Goal: Information Seeking & Learning: Learn about a topic

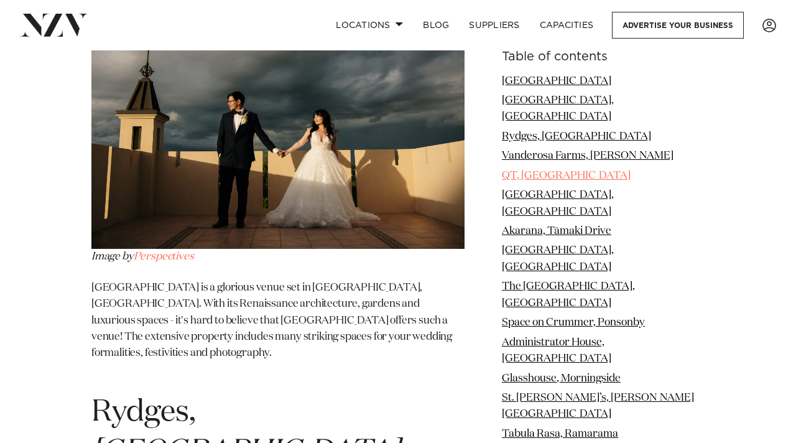
scroll to position [2119, 0]
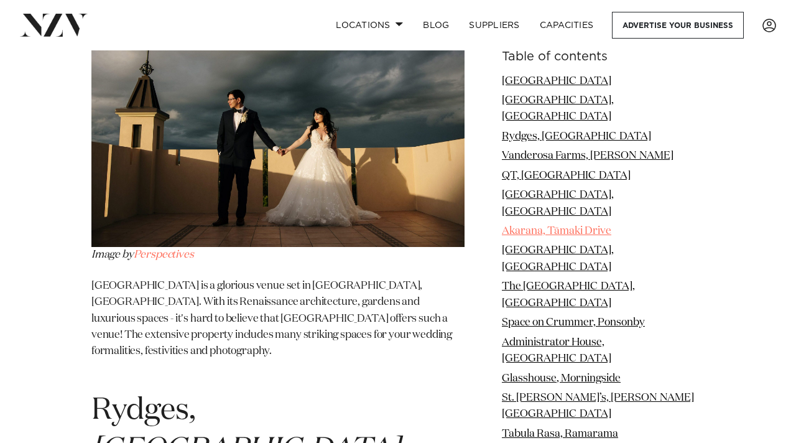
click at [502, 237] on link "Akarana, Tāmaki Drive" at bounding box center [556, 231] width 109 height 11
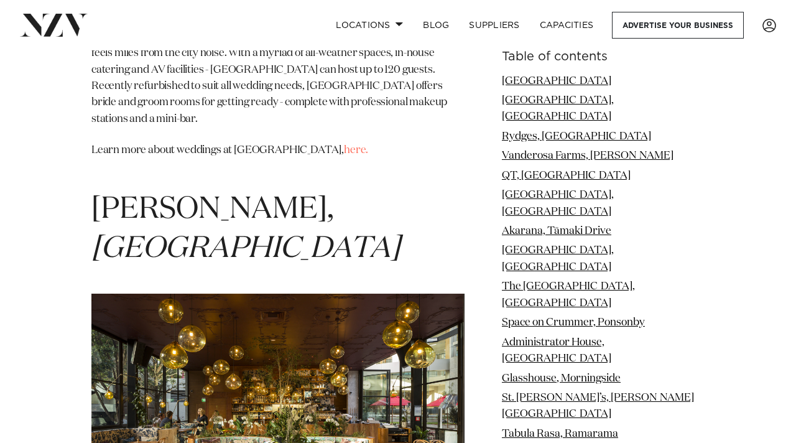
scroll to position [9042, 0]
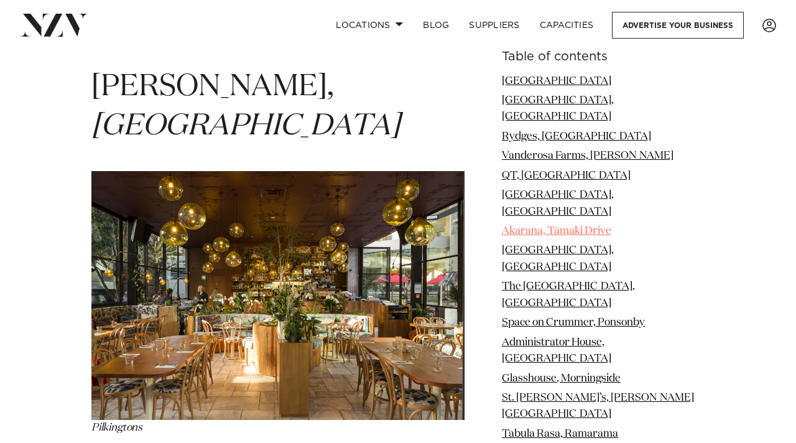
click at [502, 237] on link "Akarana, Tāmaki Drive" at bounding box center [556, 231] width 109 height 11
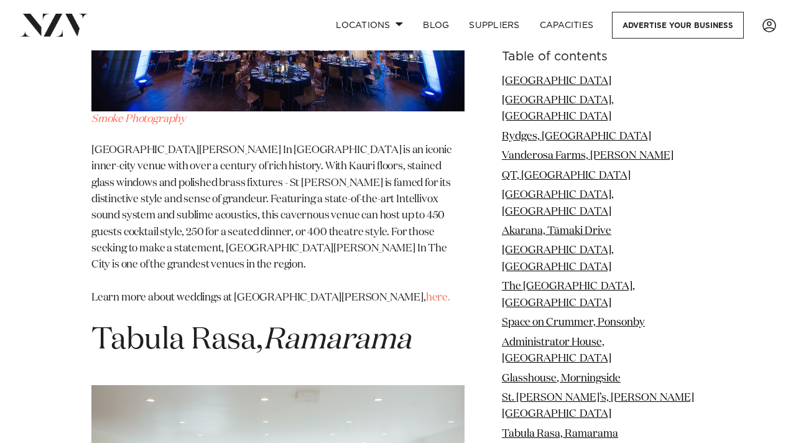
scroll to position [7715, 0]
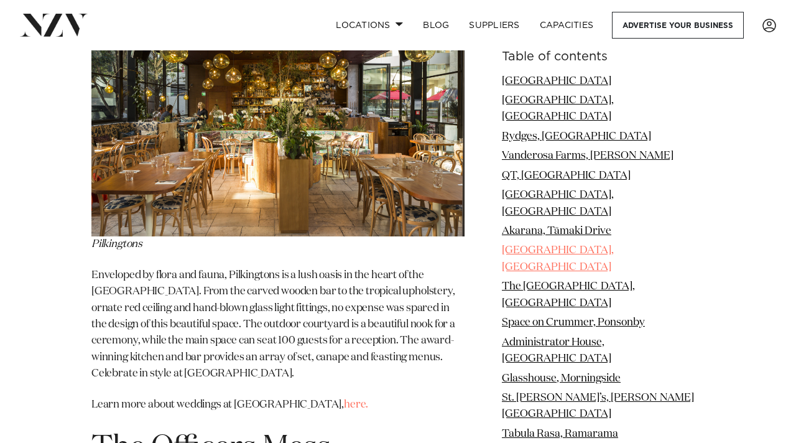
scroll to position [9233, 0]
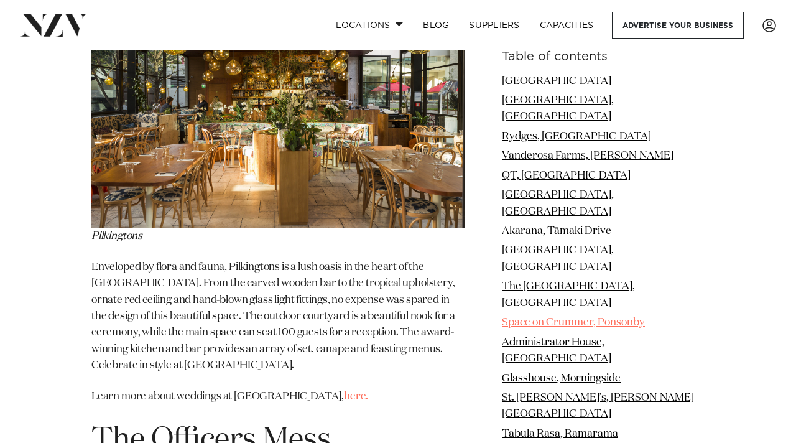
click at [512, 328] on link "Space on Crummer, Ponsonby" at bounding box center [573, 323] width 143 height 11
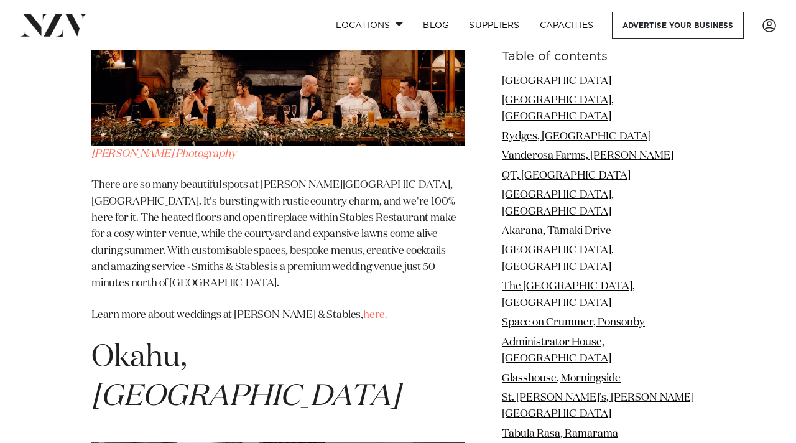
scroll to position [10897, 0]
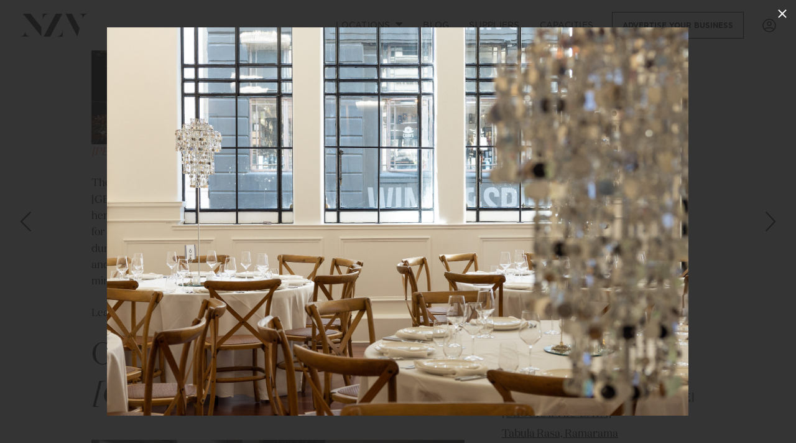
click at [779, 16] on icon at bounding box center [782, 13] width 15 height 15
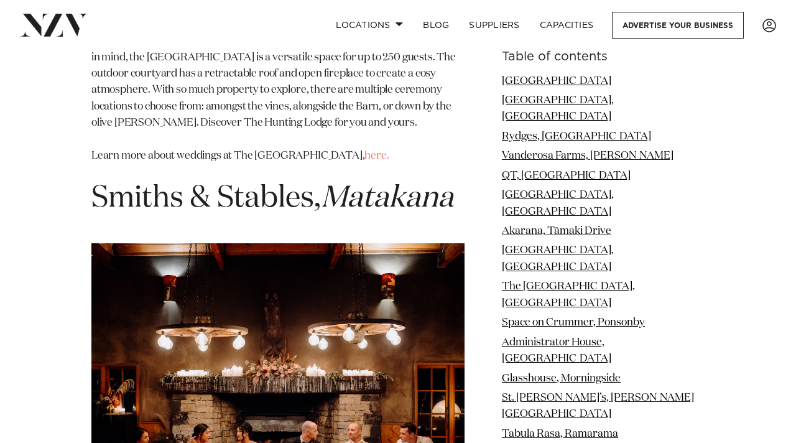
scroll to position [10552, 0]
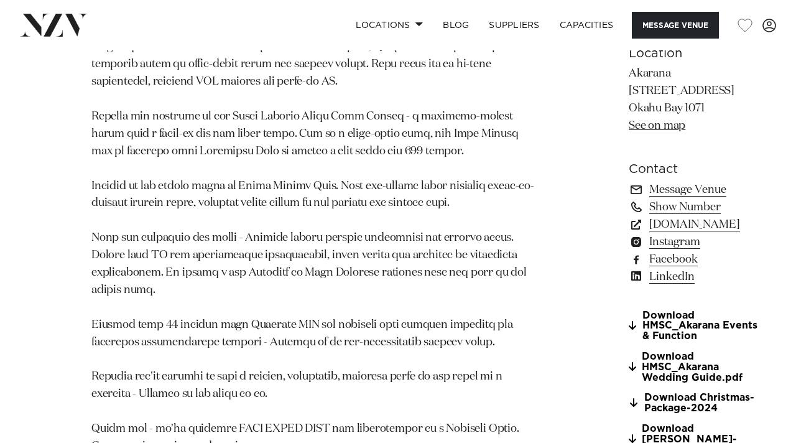
scroll to position [861, 0]
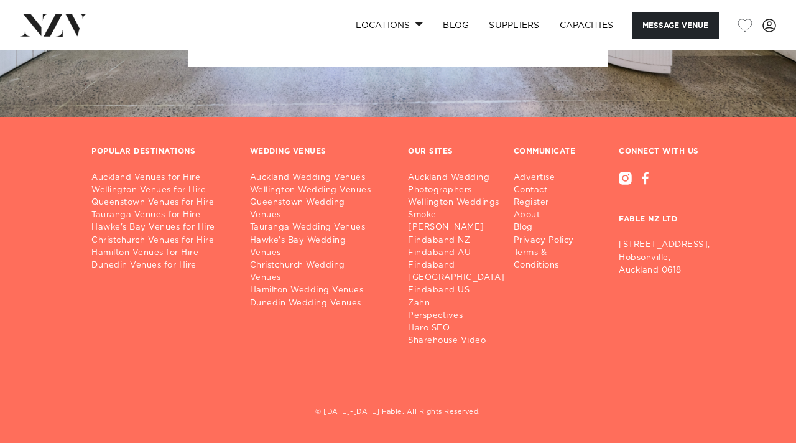
scroll to position [2880, 0]
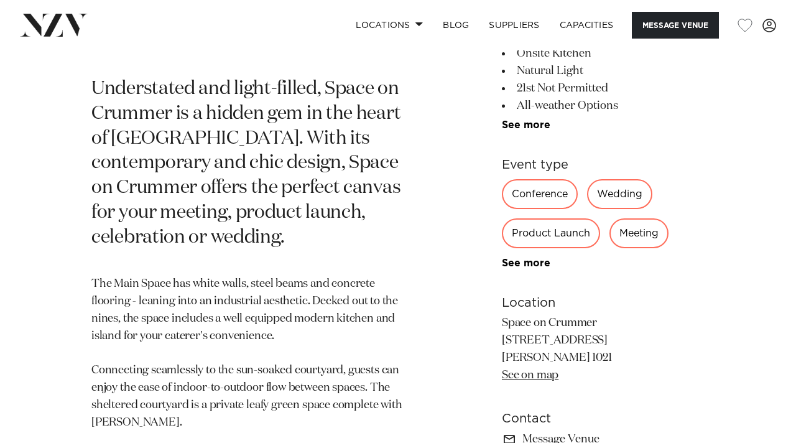
scroll to position [562, 0]
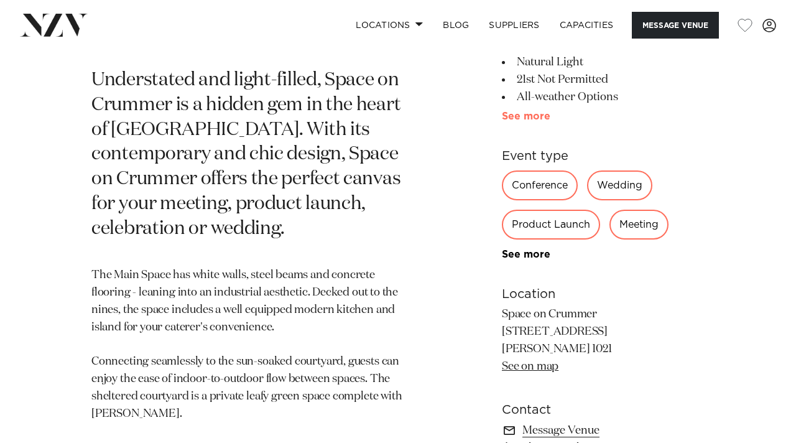
click at [595, 121] on link "See more" at bounding box center [550, 116] width 97 height 10
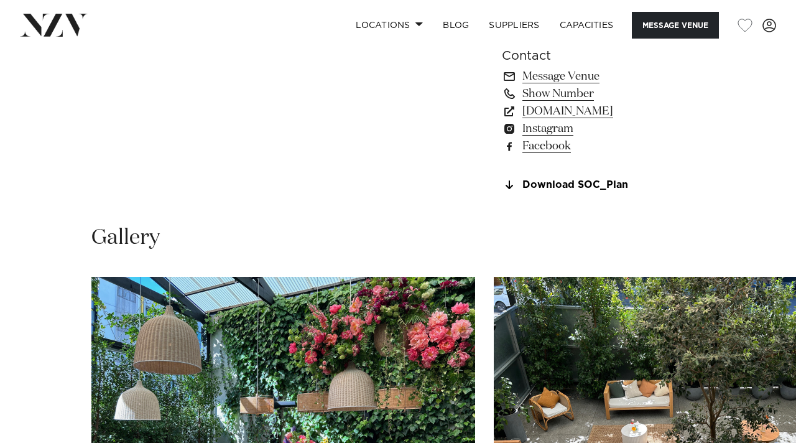
scroll to position [1062, 0]
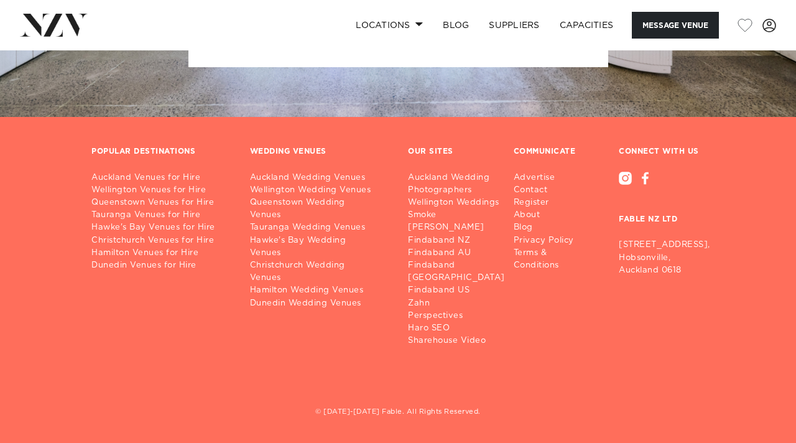
scroll to position [3278, 0]
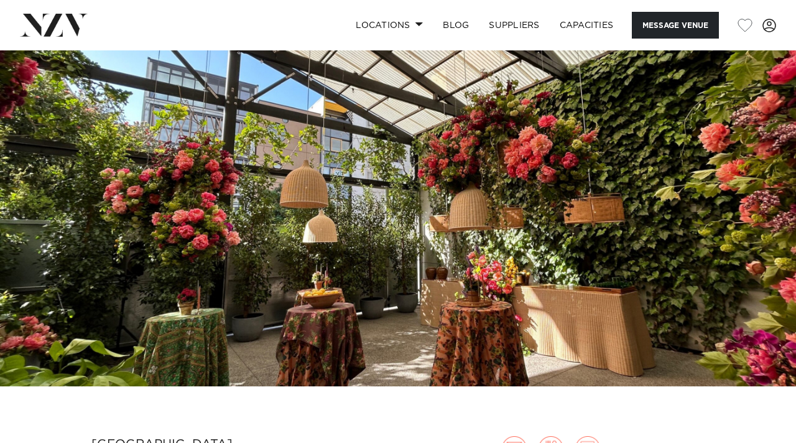
scroll to position [35, 0]
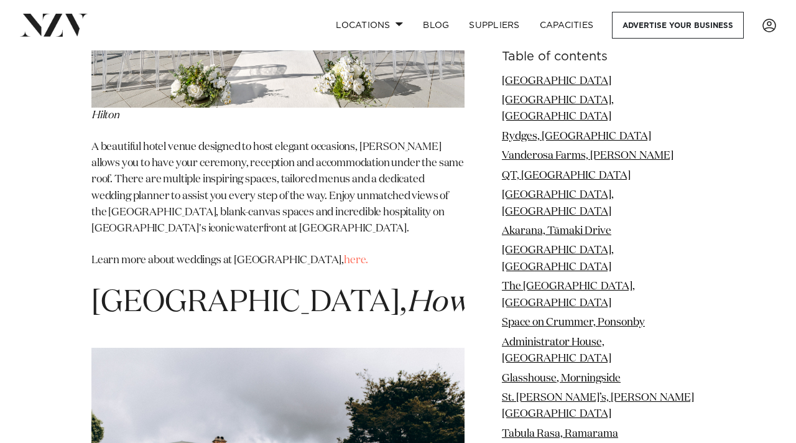
scroll to position [15091, 0]
